Goal: Transaction & Acquisition: Purchase product/service

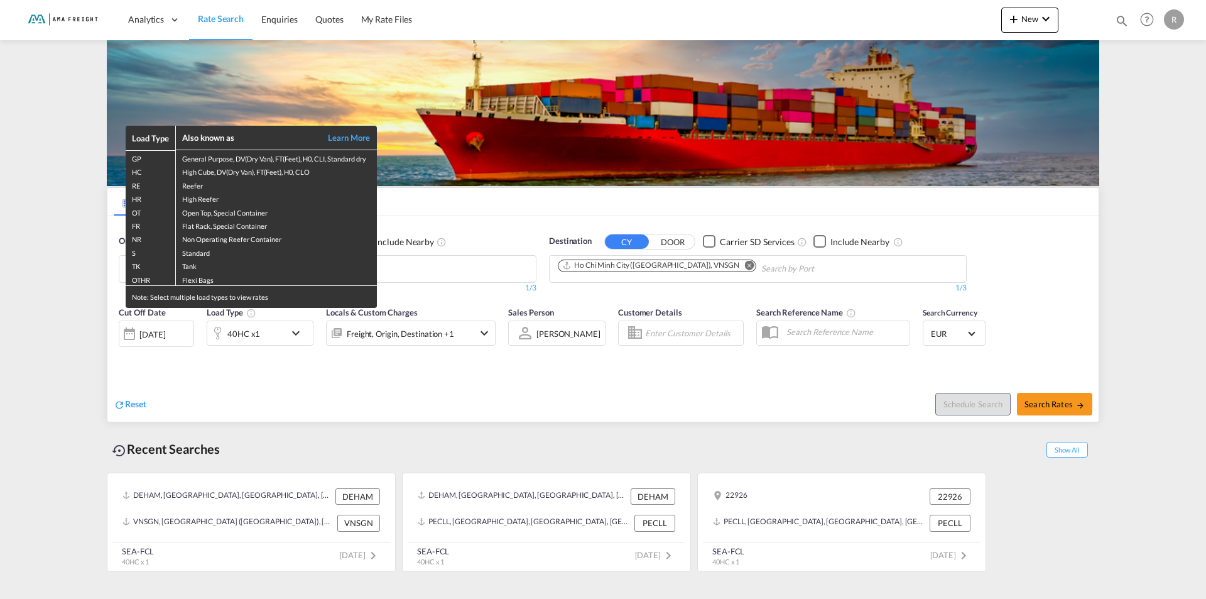
click at [572, 196] on div "Load Type Also known as Learn More GP General Purpose, DV(Dry Van), FT(Feet), H…" at bounding box center [603, 299] width 1206 height 599
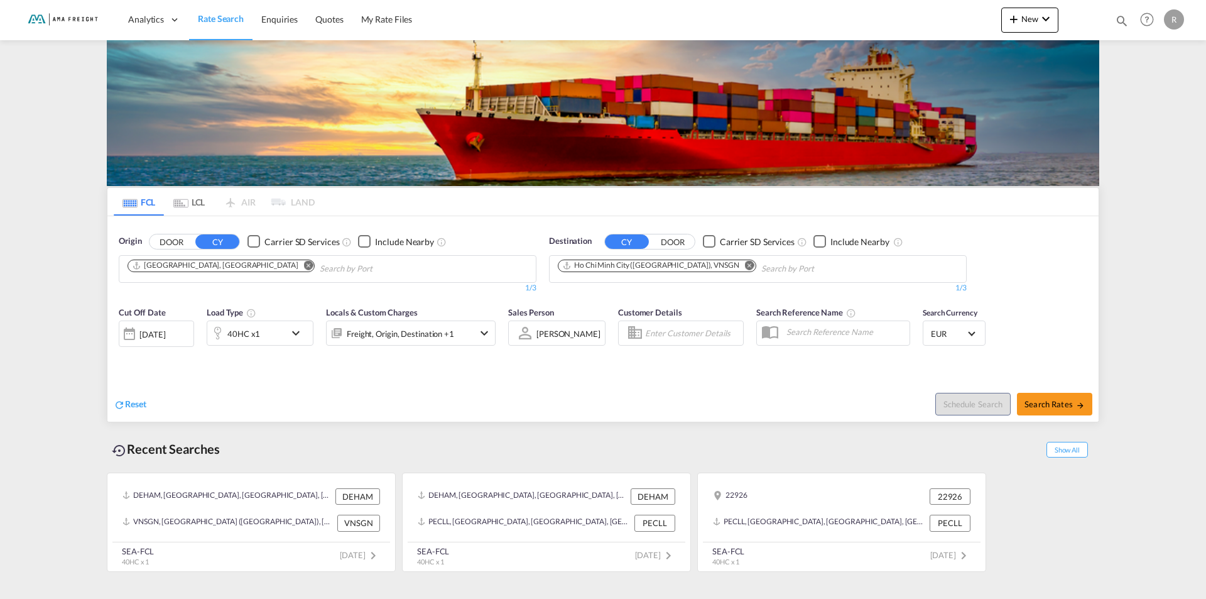
click at [745, 265] on md-icon "Remove" at bounding box center [749, 264] width 9 height 9
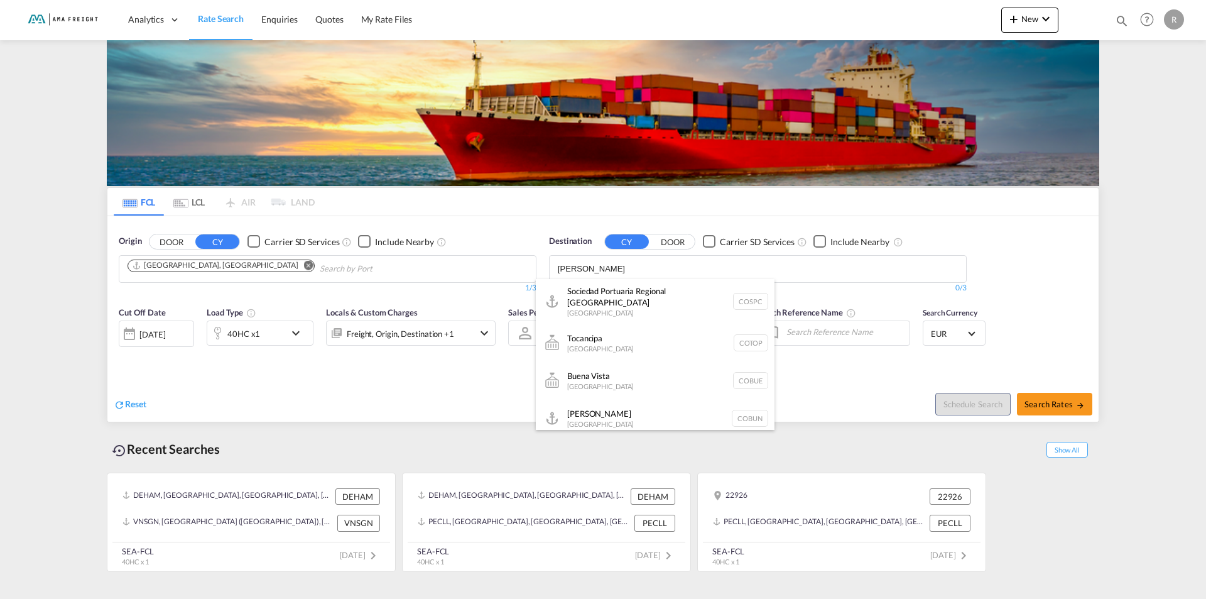
scroll to position [314, 0]
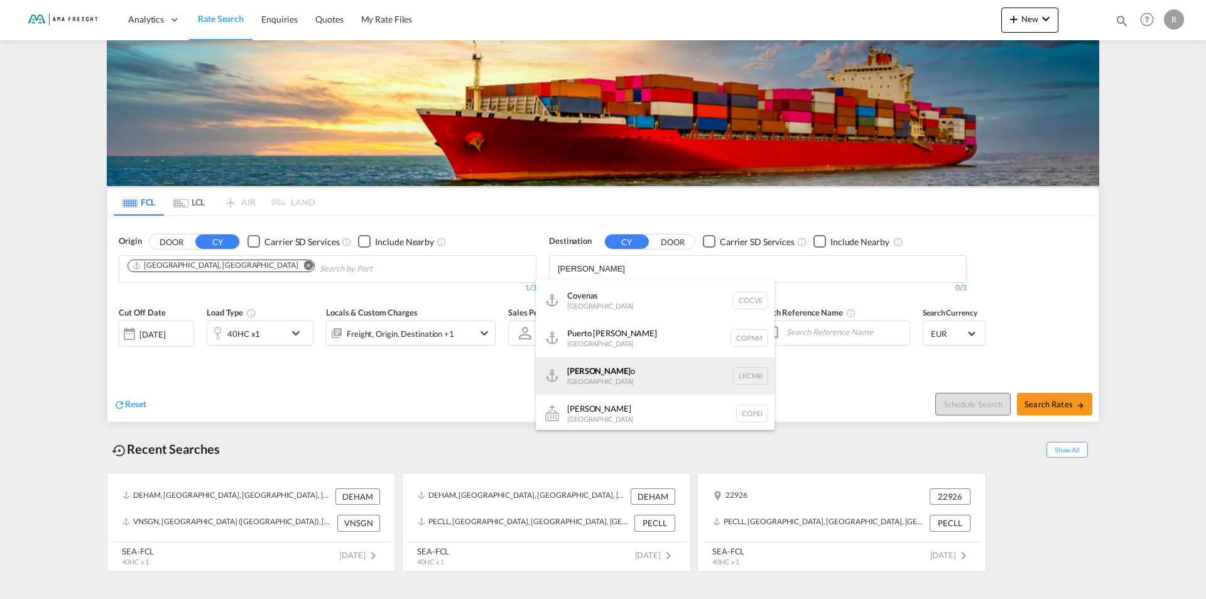
type input "[PERSON_NAME]"
click at [584, 373] on div "[PERSON_NAME] o [GEOGRAPHIC_DATA] LKCMB" at bounding box center [655, 376] width 239 height 38
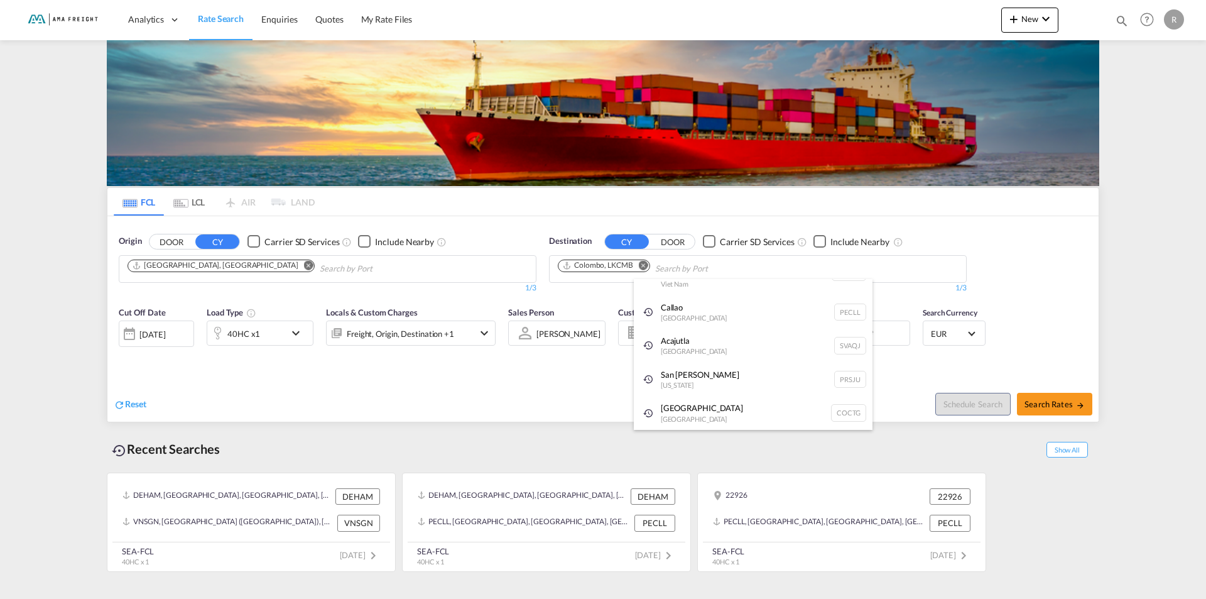
scroll to position [19, 0]
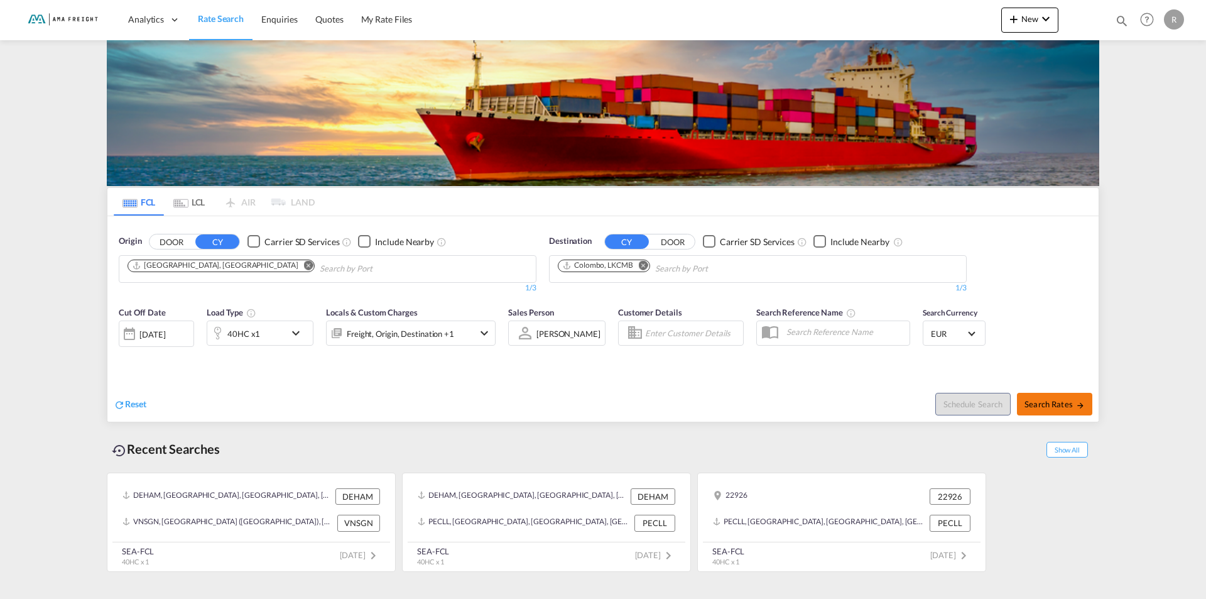
click at [1063, 408] on span "Search Rates" at bounding box center [1055, 404] width 60 height 10
type input "DEHAM to LKCMB / [DATE]"
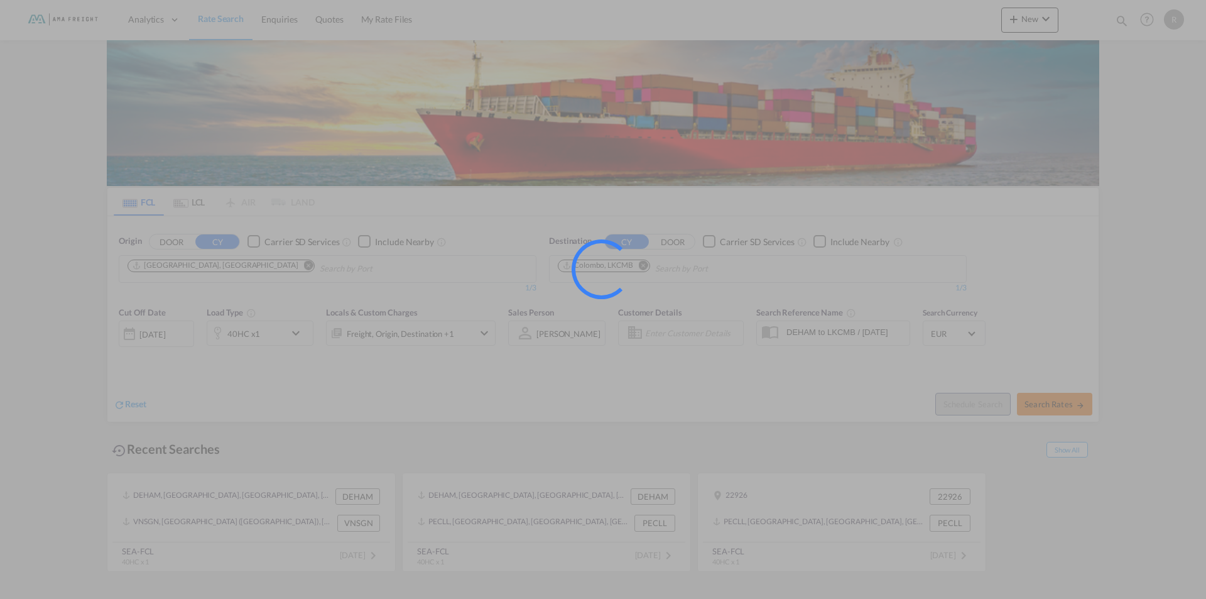
click at [1063, 408] on div at bounding box center [603, 299] width 1206 height 599
